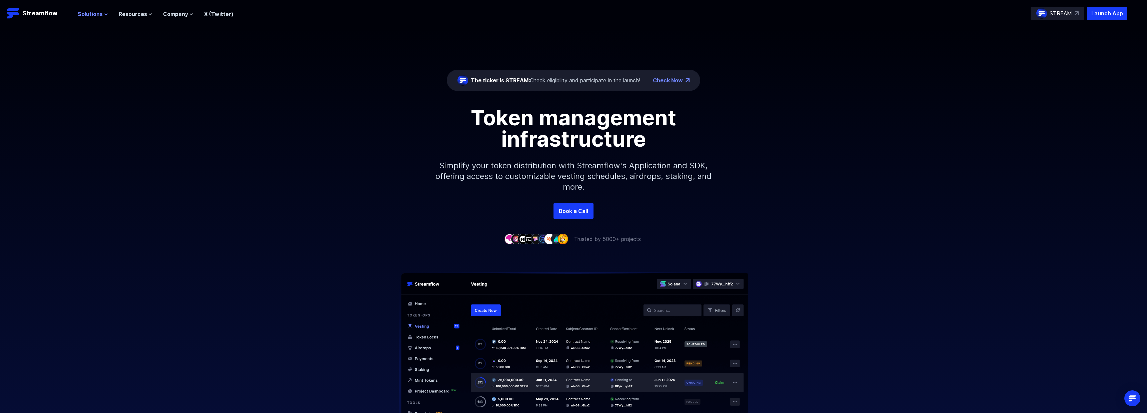
click at [98, 15] on span "Solutions" at bounding box center [90, 14] width 25 height 8
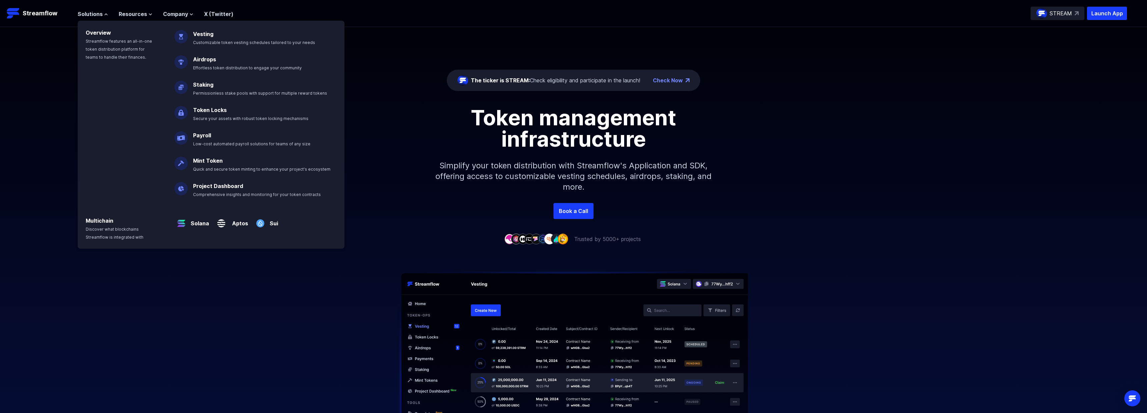
click at [572, 148] on h1 "Token management infrastructure" at bounding box center [573, 128] width 300 height 43
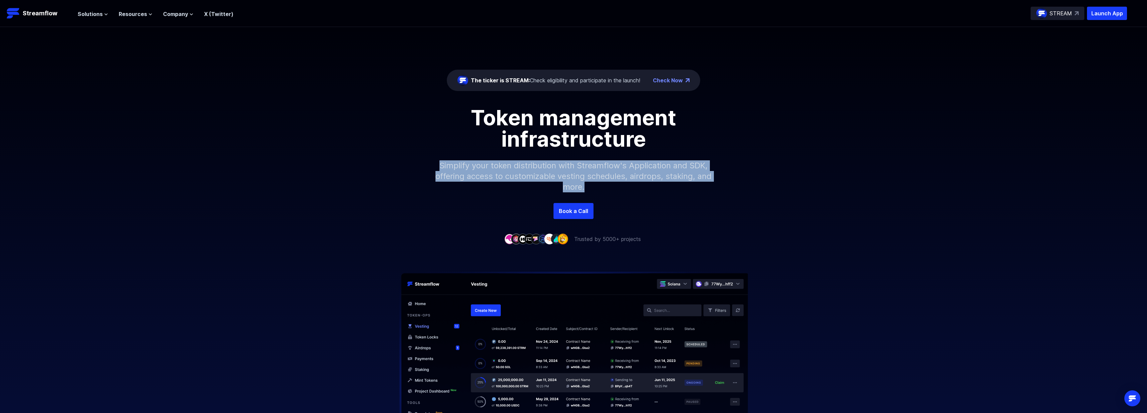
drag, startPoint x: 534, startPoint y: 166, endPoint x: 633, endPoint y: 192, distance: 102.4
click at [633, 192] on p "Simplify your token distribution with Streamflow's Application and SDK, offerin…" at bounding box center [573, 176] width 287 height 53
click at [651, 192] on p "Simplify your token distribution with Streamflow's Application and SDK, offerin…" at bounding box center [573, 176] width 287 height 53
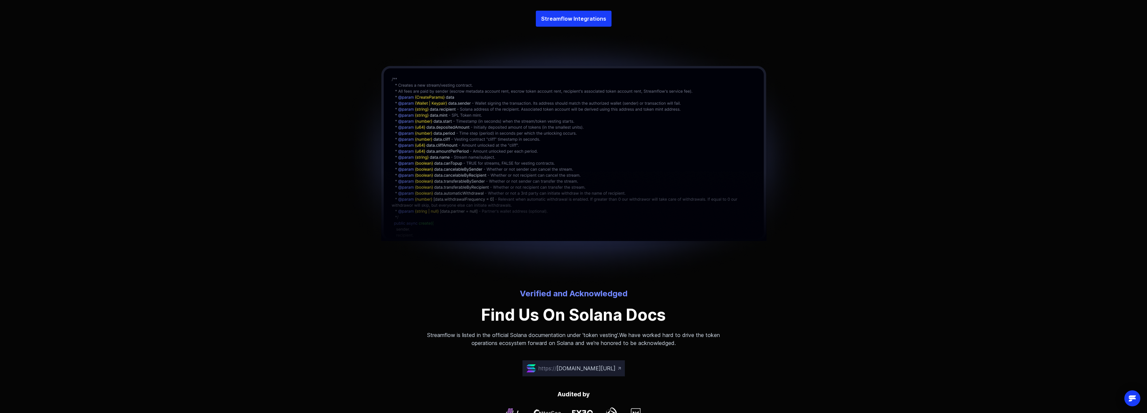
scroll to position [1612, 0]
click at [651, 175] on img at bounding box center [574, 157] width 474 height 262
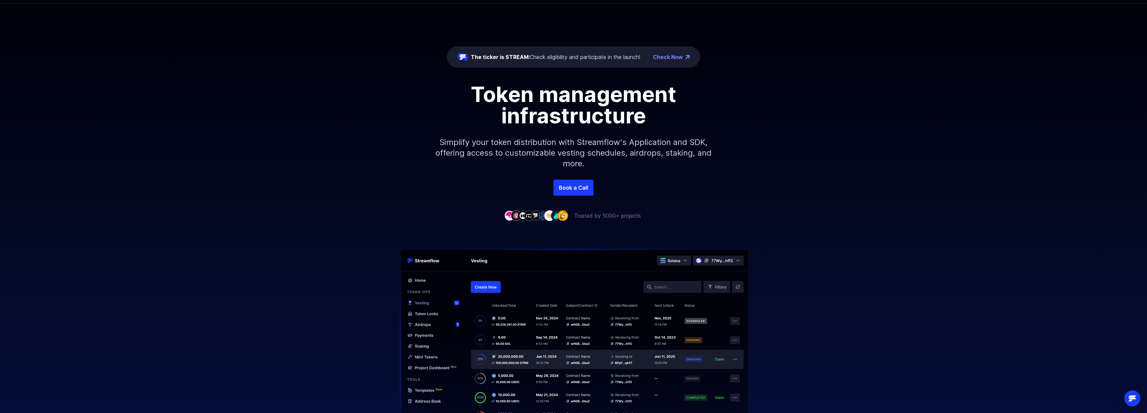
scroll to position [0, 0]
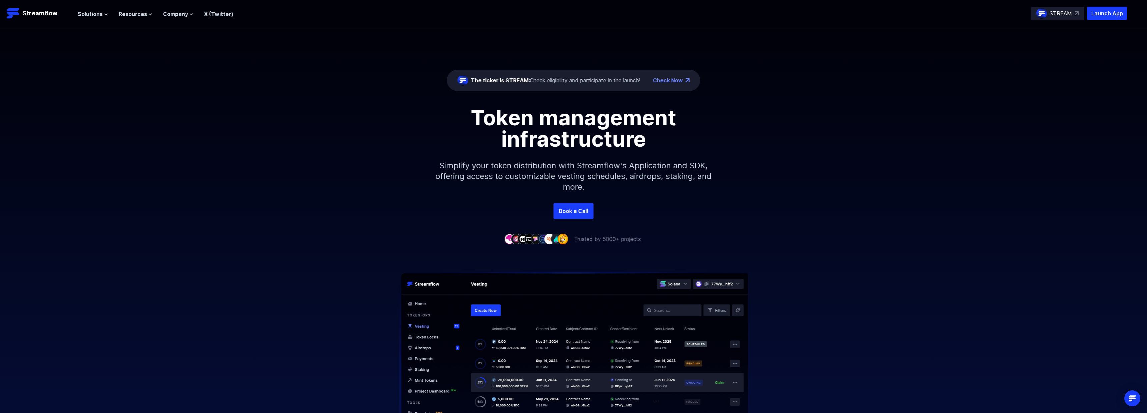
click at [512, 115] on h1 "Token management infrastructure" at bounding box center [573, 128] width 300 height 43
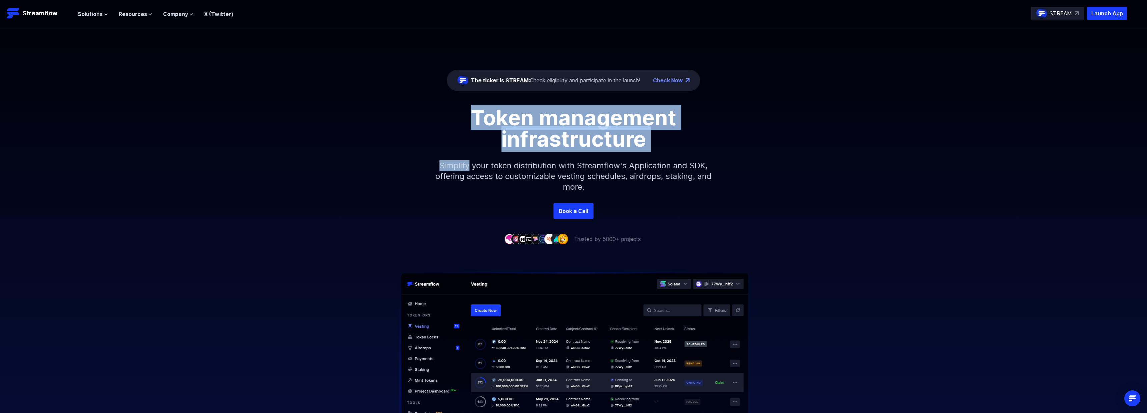
drag, startPoint x: 512, startPoint y: 115, endPoint x: 631, endPoint y: 155, distance: 125.3
click at [631, 155] on div "Token management infrastructure Simplify your token distribution with Streamflo…" at bounding box center [573, 155] width 1147 height 96
click at [599, 139] on h1 "Token management infrastructure" at bounding box center [573, 128] width 300 height 43
drag, startPoint x: 548, startPoint y: 129, endPoint x: 463, endPoint y: 119, distance: 85.6
click at [463, 119] on h1 "Token management infrastructure" at bounding box center [573, 128] width 300 height 43
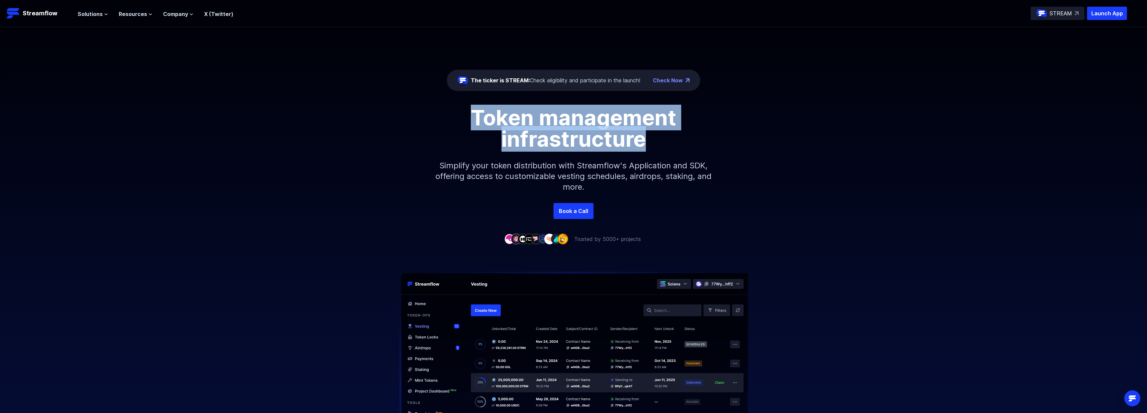
click at [489, 121] on h1 "Token management infrastructure" at bounding box center [573, 128] width 300 height 43
drag, startPoint x: 468, startPoint y: 120, endPoint x: 686, endPoint y: 152, distance: 219.8
click at [686, 152] on div "Token management infrastructure Simplify your token distribution with Streamflo…" at bounding box center [573, 155] width 1147 height 96
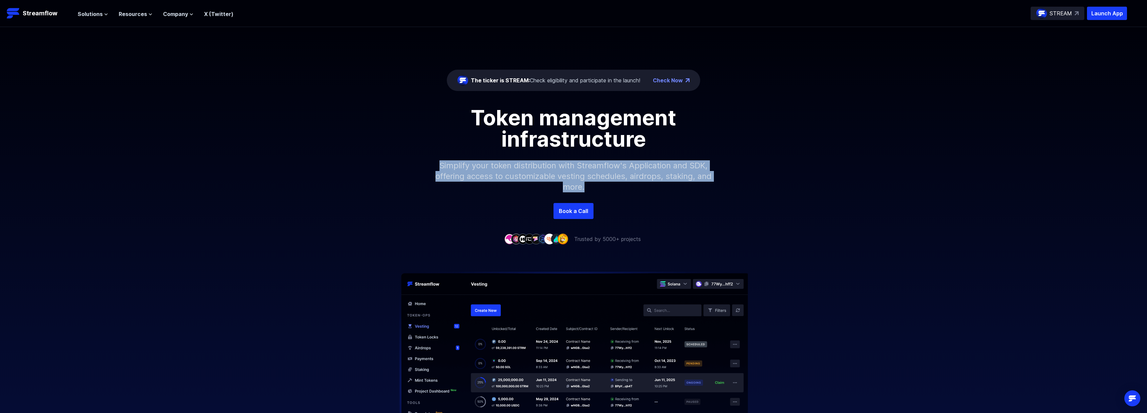
drag, startPoint x: 607, startPoint y: 187, endPoint x: 416, endPoint y: 162, distance: 192.6
click at [416, 162] on div "Token management infrastructure Simplify your token distribution with Streamflo…" at bounding box center [573, 155] width 1147 height 96
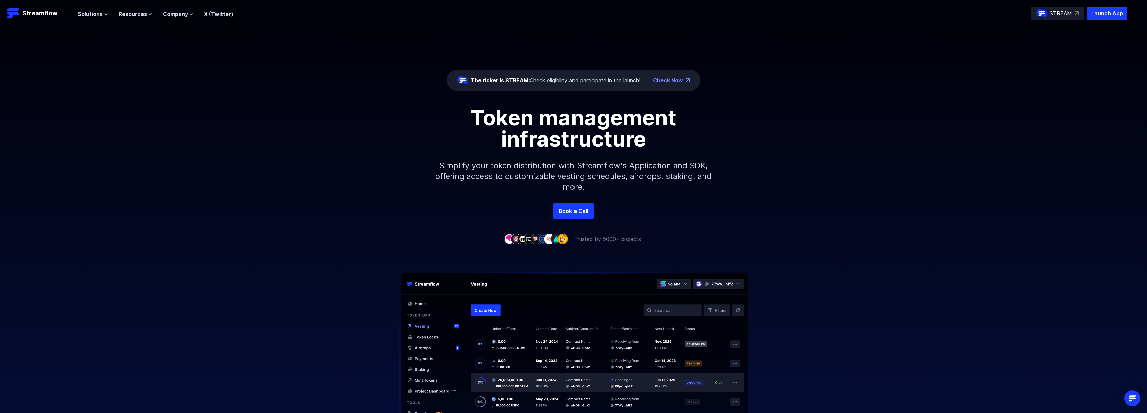
click at [630, 166] on p "Simplify your token distribution with Streamflow's Application and SDK, offerin…" at bounding box center [573, 176] width 287 height 53
